Goal: Transaction & Acquisition: Register for event/course

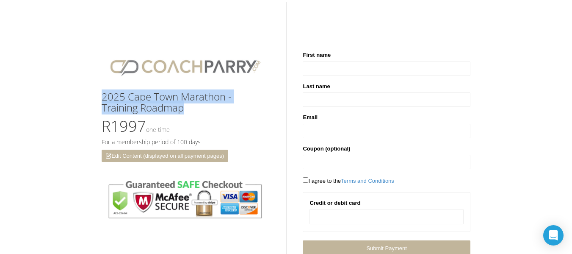
drag, startPoint x: 101, startPoint y: 97, endPoint x: 188, endPoint y: 112, distance: 88.2
click at [188, 112] on div "2025 Cape Town Marathon - Training Roadmap R1997 One time For a membership peri…" at bounding box center [190, 127] width 191 height 238
copy h3 "2025 Cape Town Marathon - Training Roadmap"
